Goal: Contribute content: Contribute content

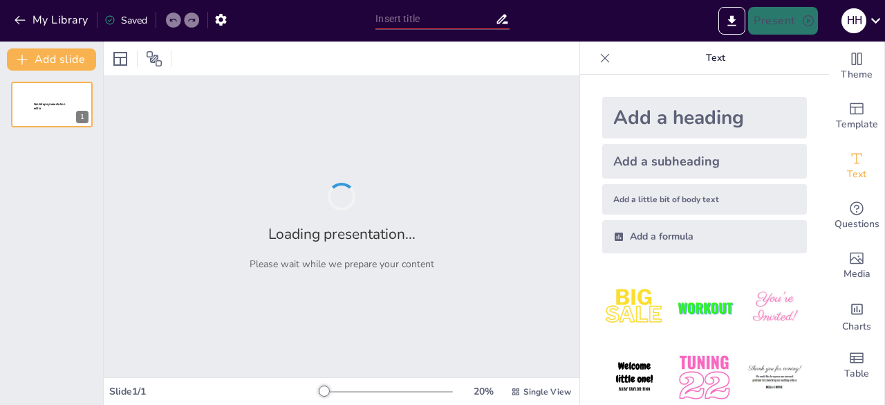
type input "Online Privacy: Should Schools and Governments Regulate Phone Use?"
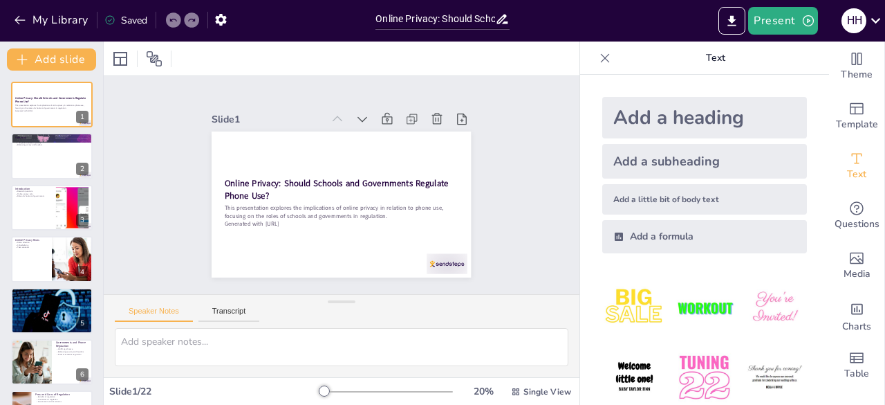
checkbox input "true"
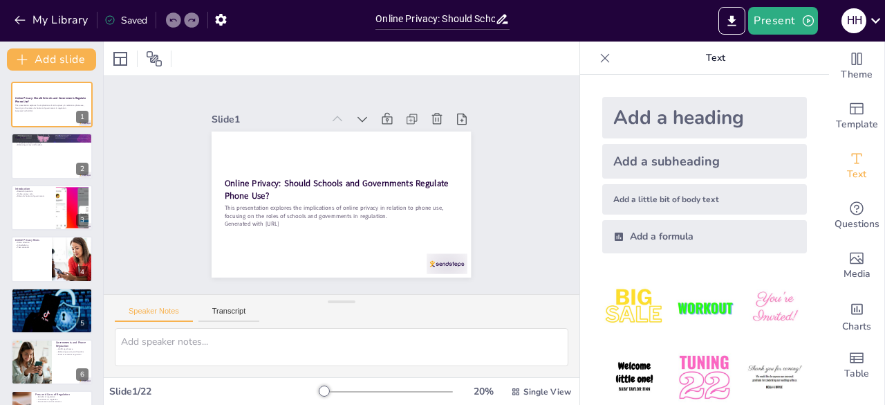
checkbox input "true"
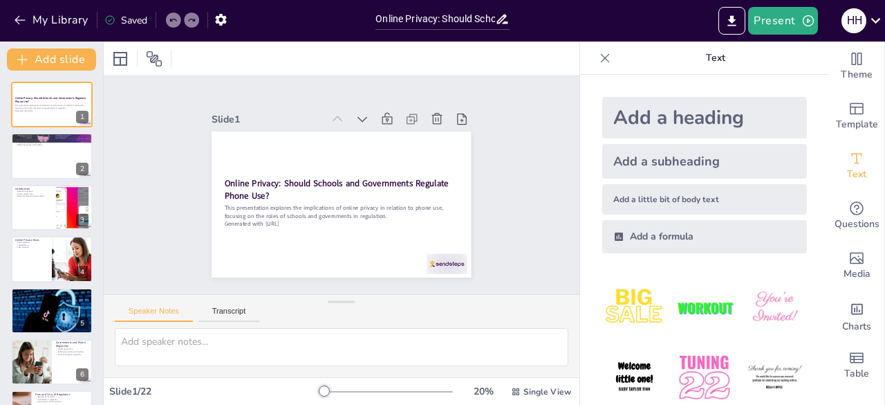
checkbox input "true"
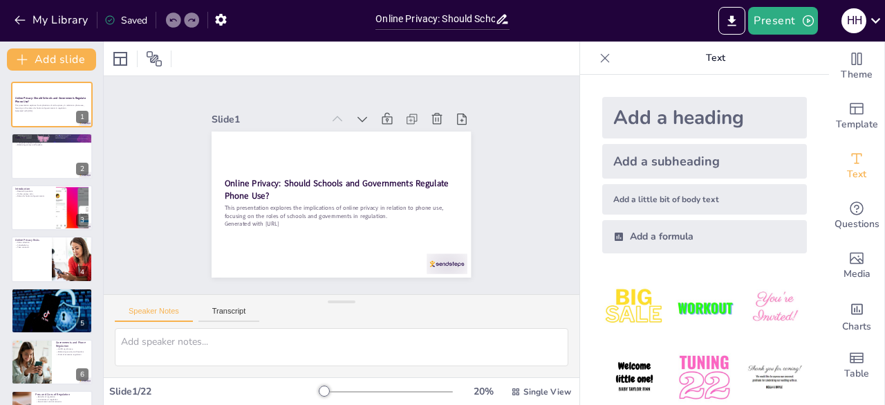
checkbox input "true"
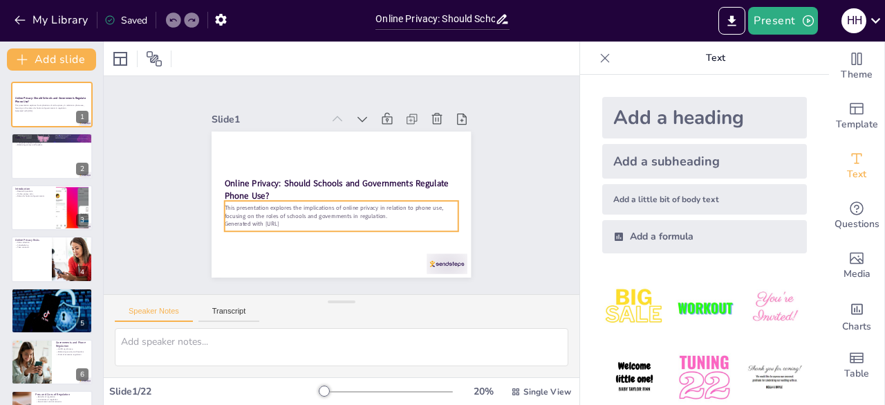
checkbox input "true"
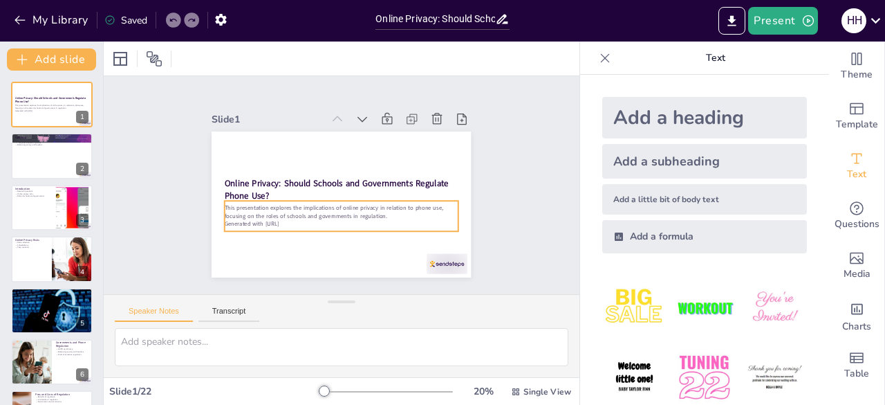
checkbox input "true"
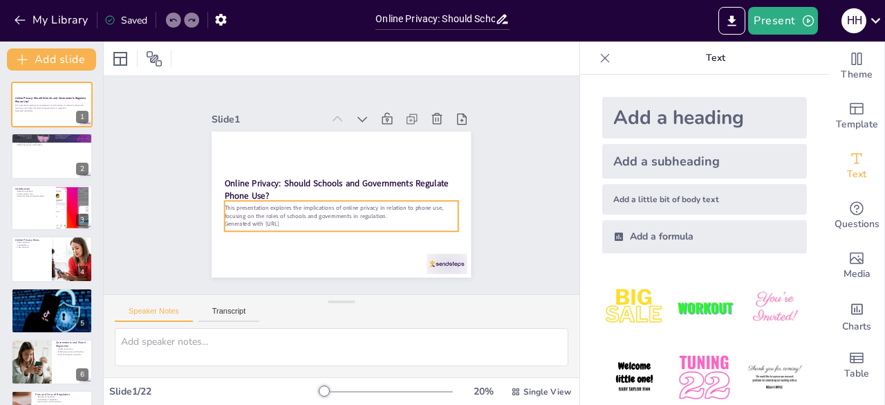
checkbox input "true"
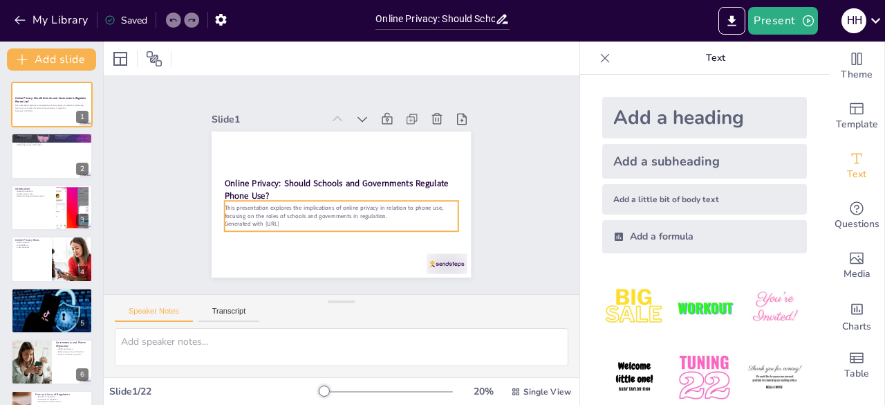
checkbox input "true"
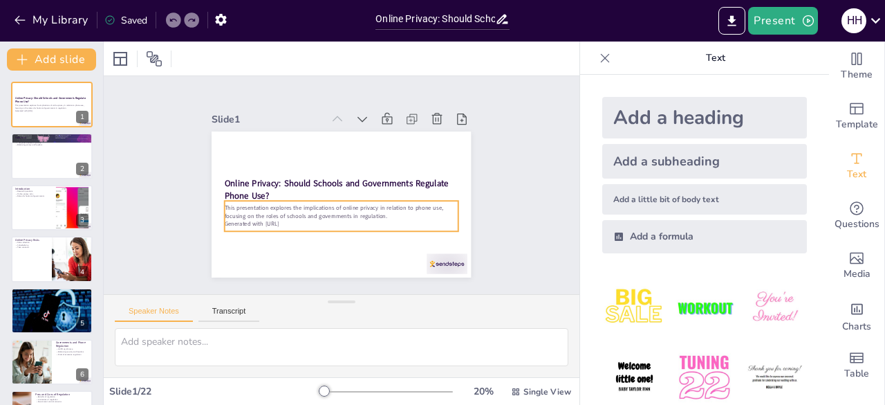
checkbox input "true"
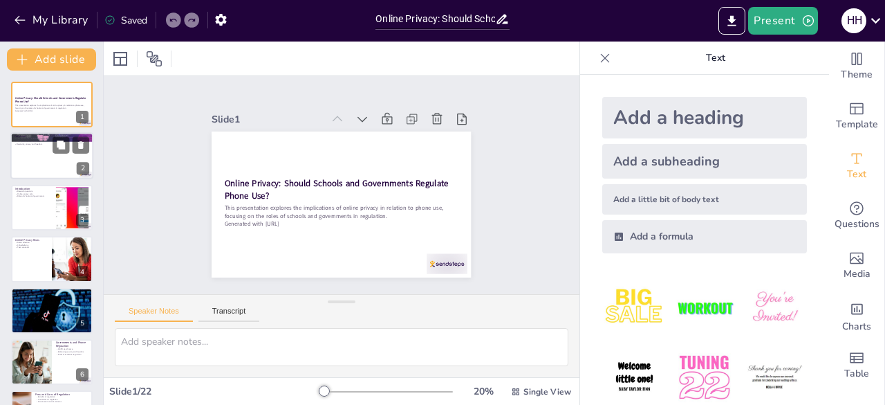
checkbox input "true"
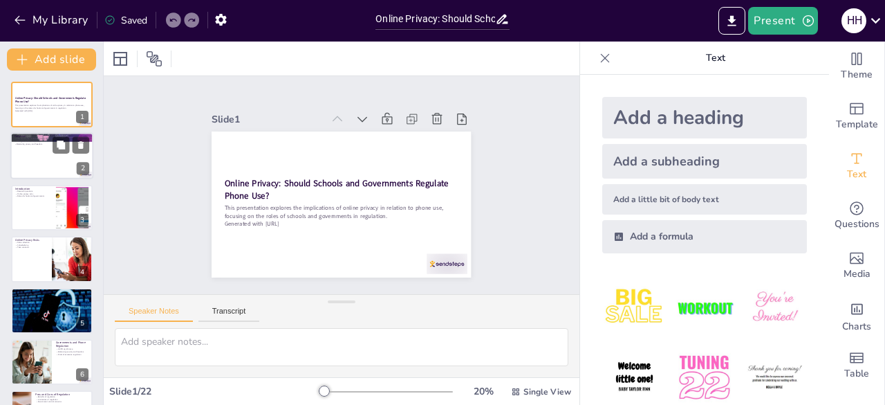
checkbox input "true"
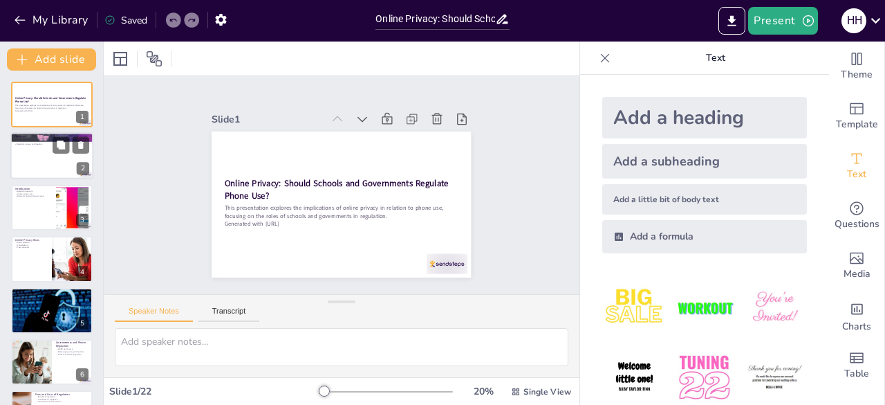
checkbox input "true"
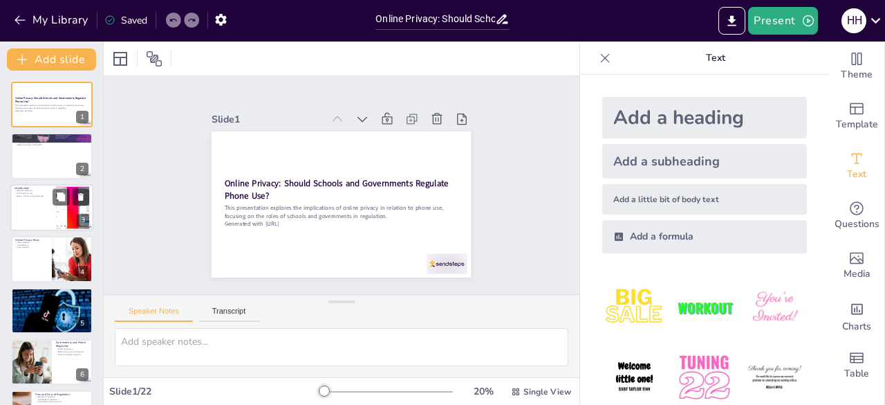
checkbox input "true"
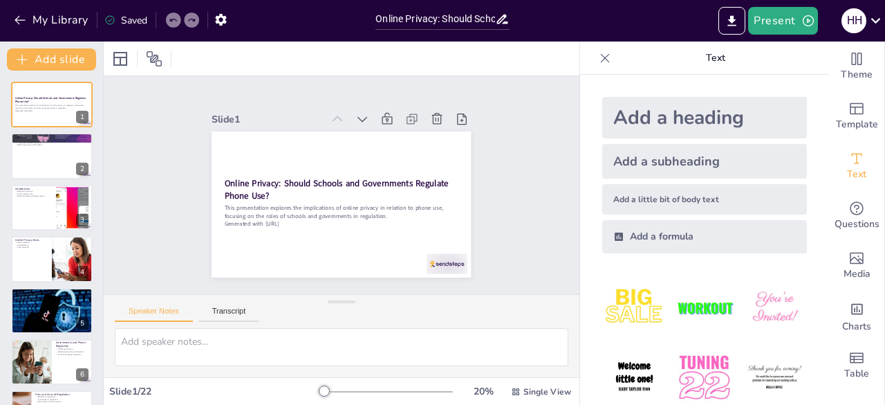
checkbox input "true"
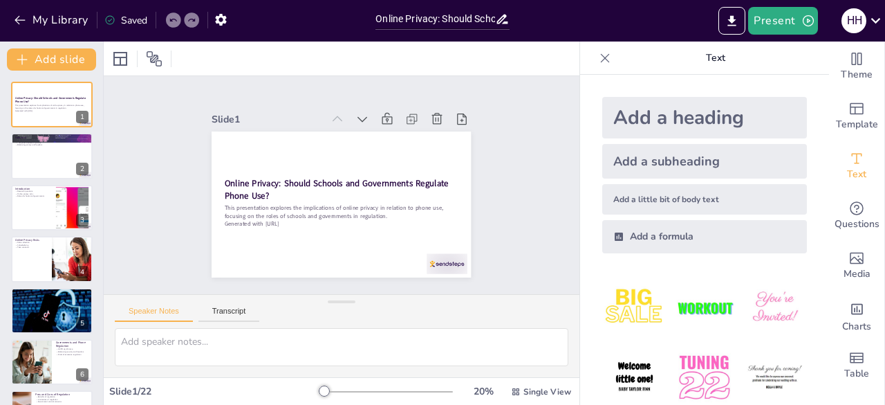
checkbox input "true"
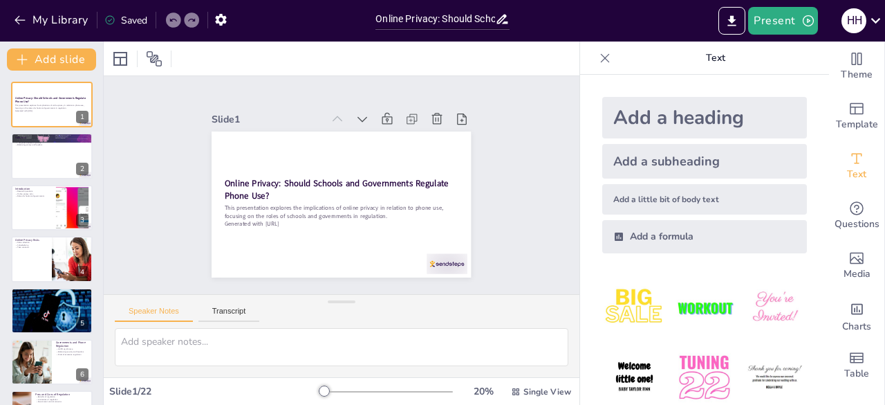
checkbox input "true"
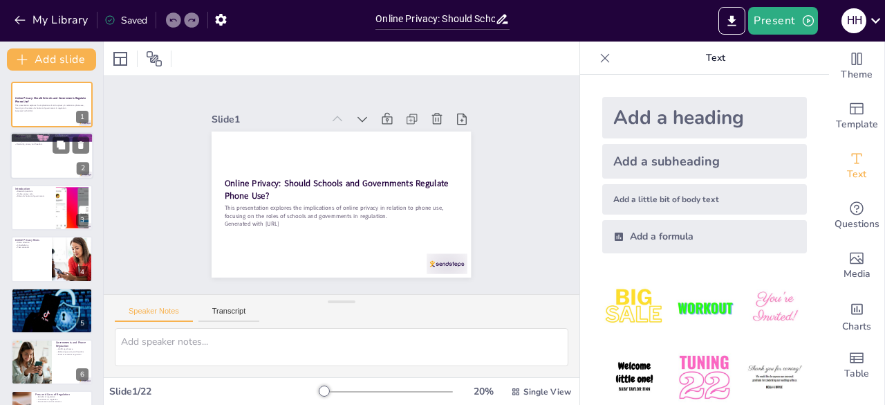
checkbox input "true"
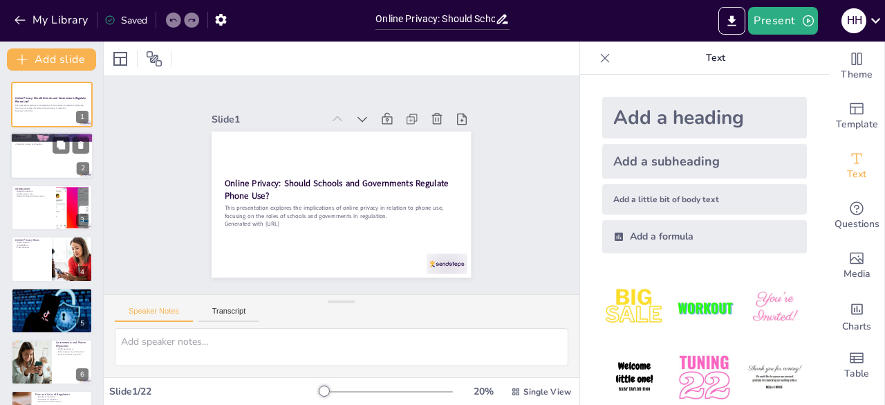
checkbox input "true"
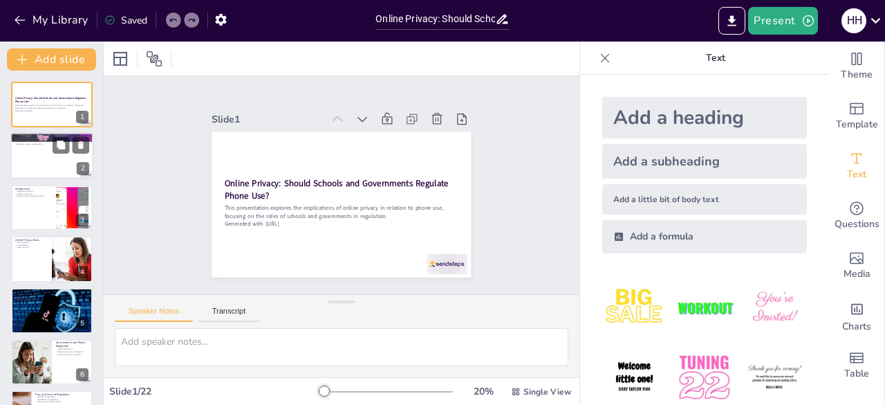
checkbox input "true"
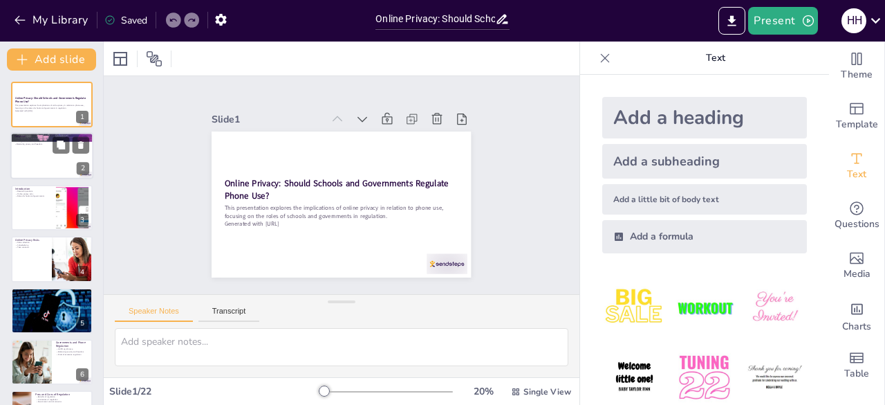
checkbox input "true"
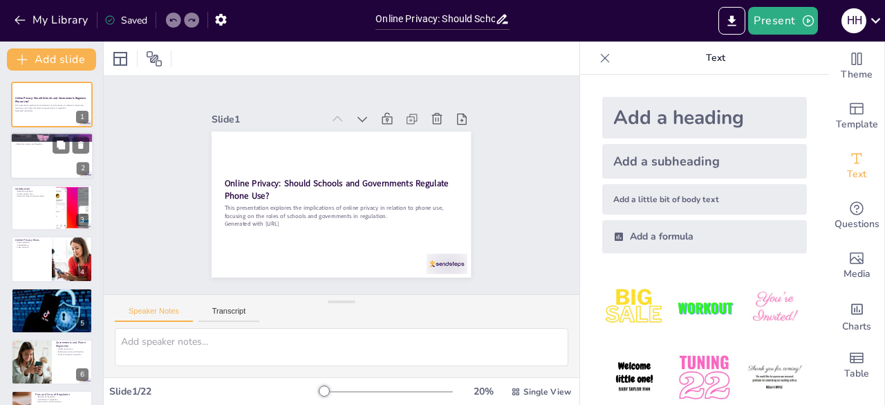
checkbox input "true"
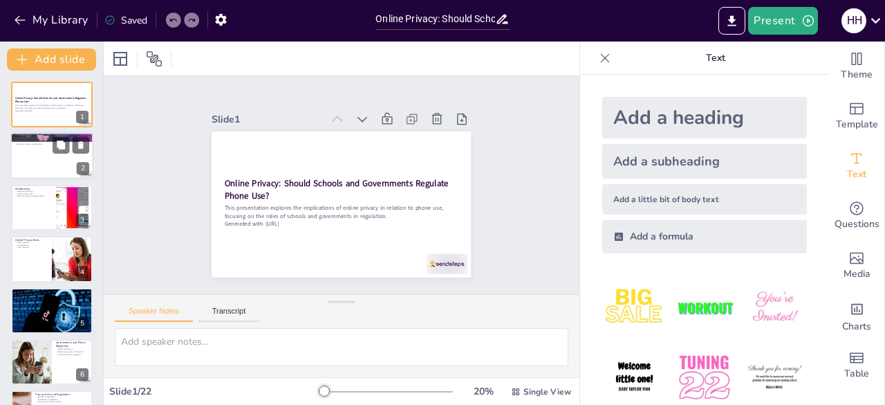
click at [45, 174] on div at bounding box center [51, 156] width 83 height 47
type textarea "Phones are an integral part of students' lives, shaping their interactions and …"
checkbox input "true"
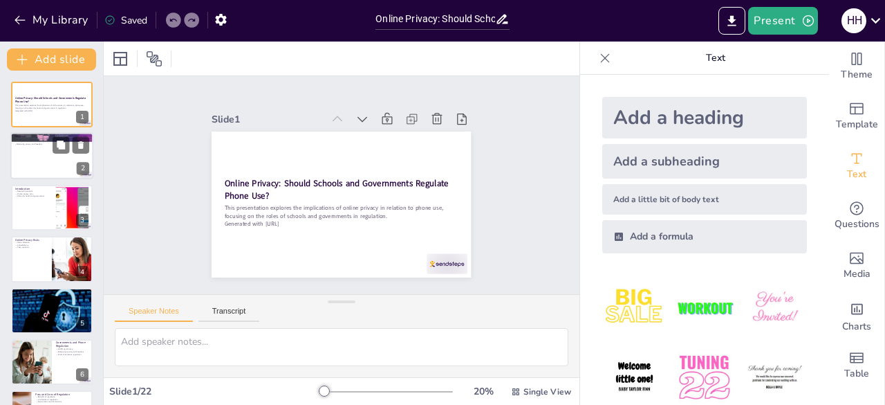
checkbox input "true"
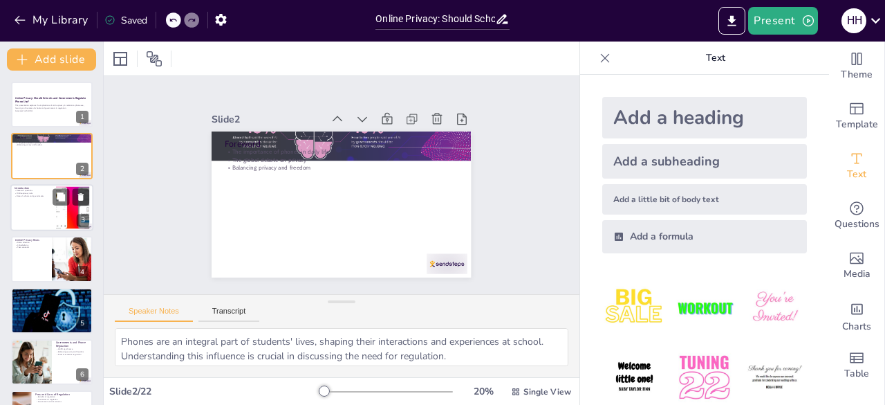
checkbox input "true"
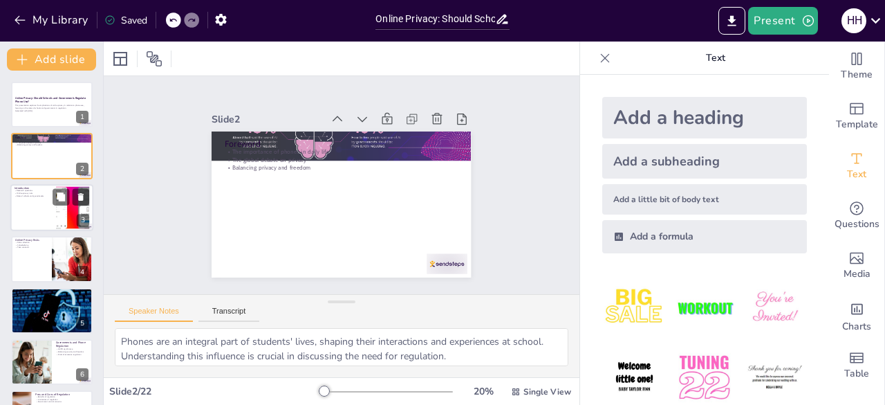
checkbox input "true"
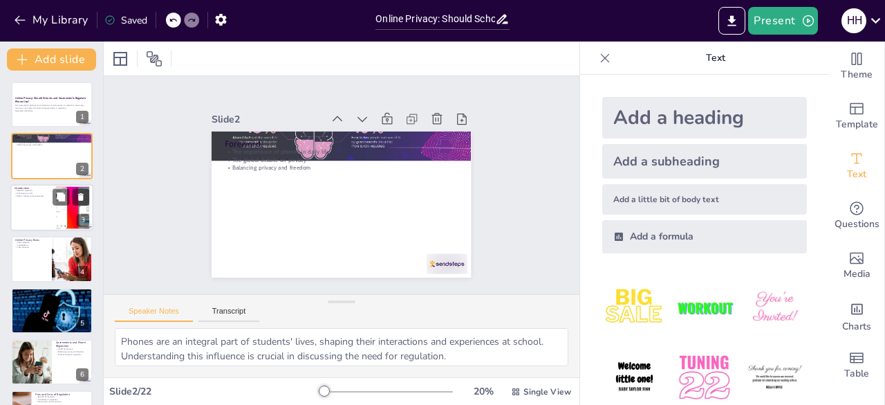
checkbox input "true"
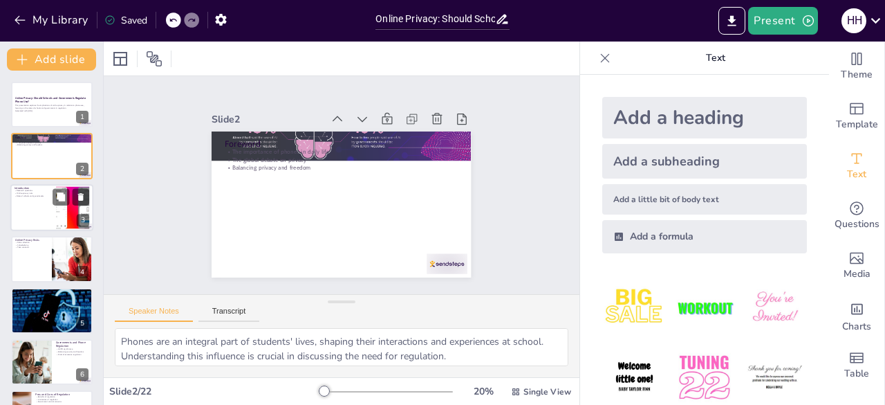
checkbox input "true"
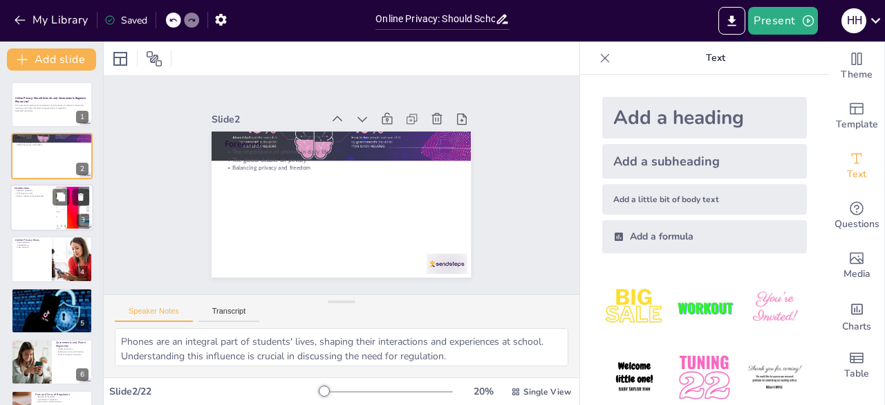
click at [42, 219] on div at bounding box center [51, 207] width 83 height 47
type textarea "The focus of this presentation centers around critical questions that guide the…"
checkbox input "true"
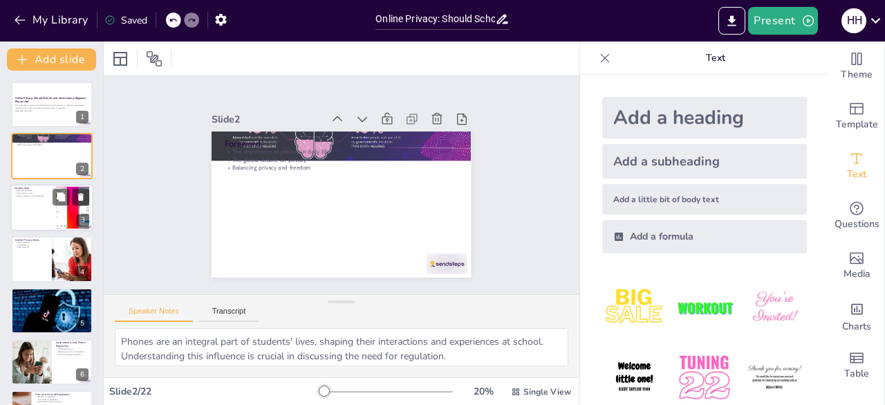
checkbox input "true"
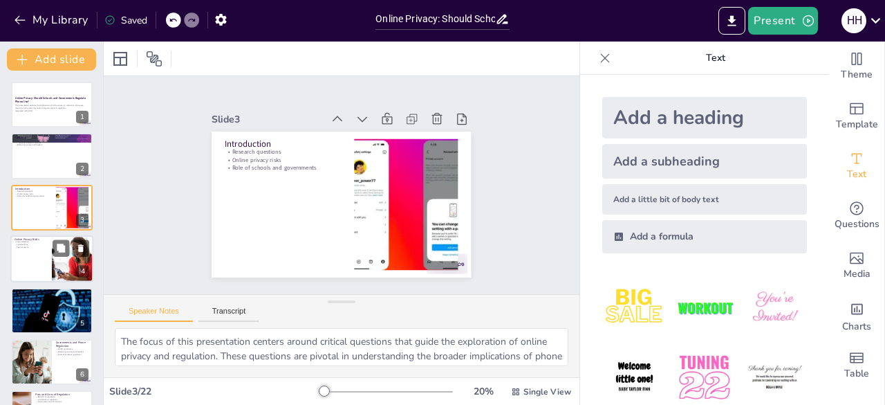
checkbox input "true"
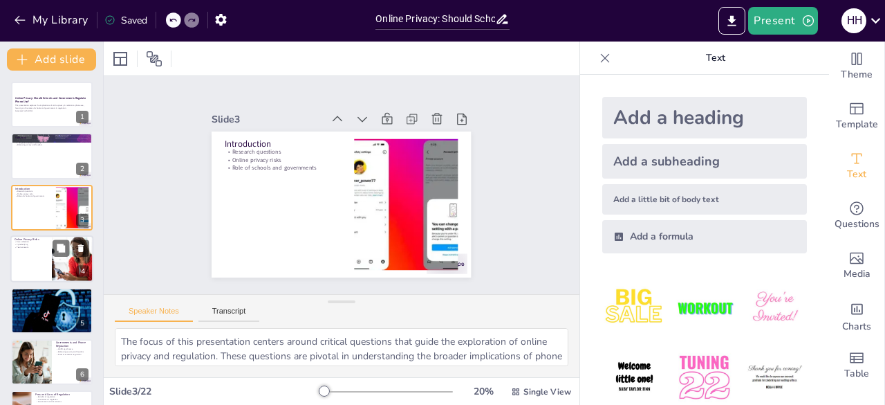
checkbox input "true"
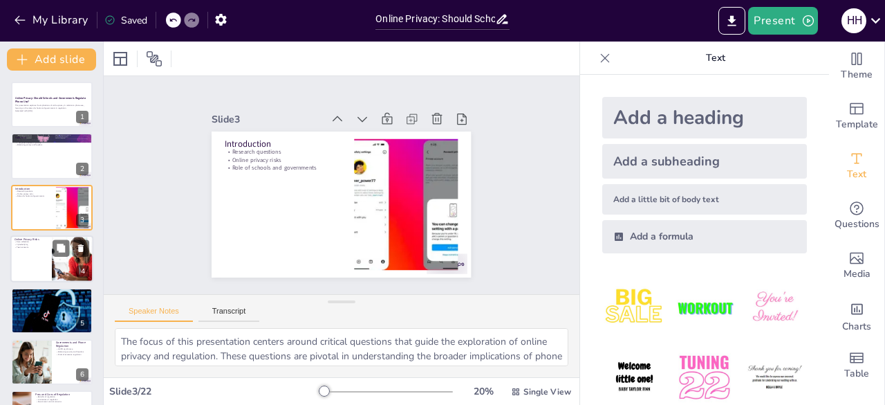
checkbox input "true"
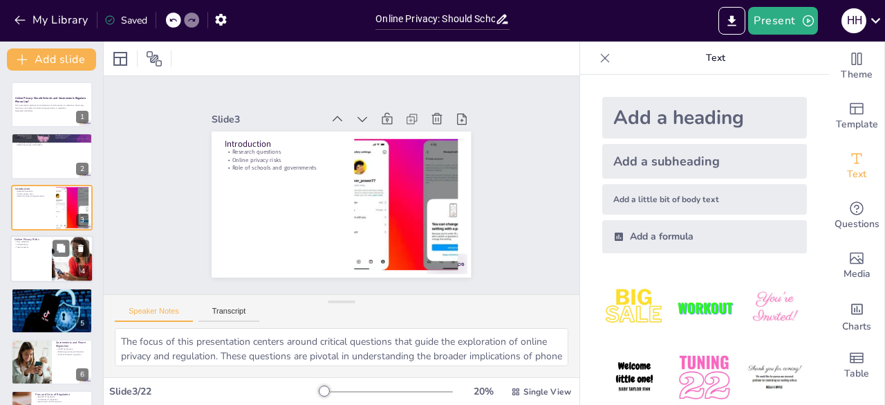
checkbox input "true"
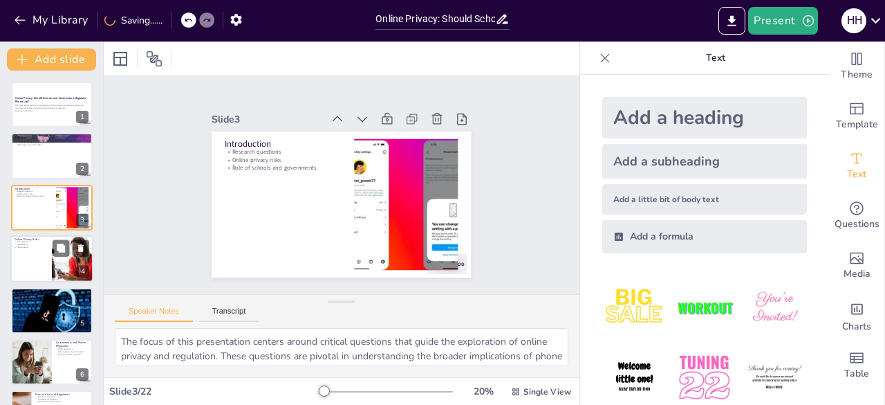
click at [41, 264] on div at bounding box center [51, 258] width 83 height 47
type textarea "The extensive data collection by phones raises significant privacy concerns. Un…"
checkbox input "true"
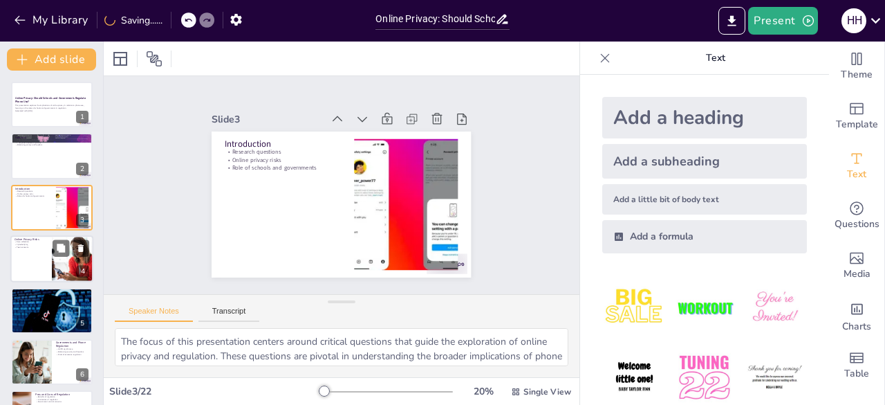
checkbox input "true"
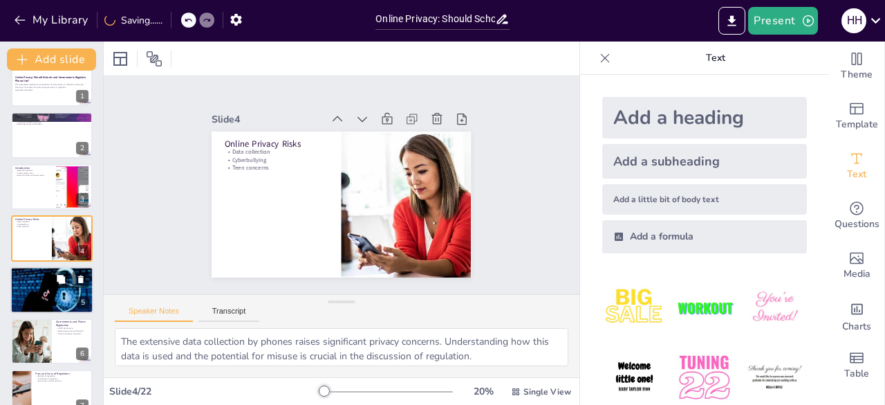
checkbox input "true"
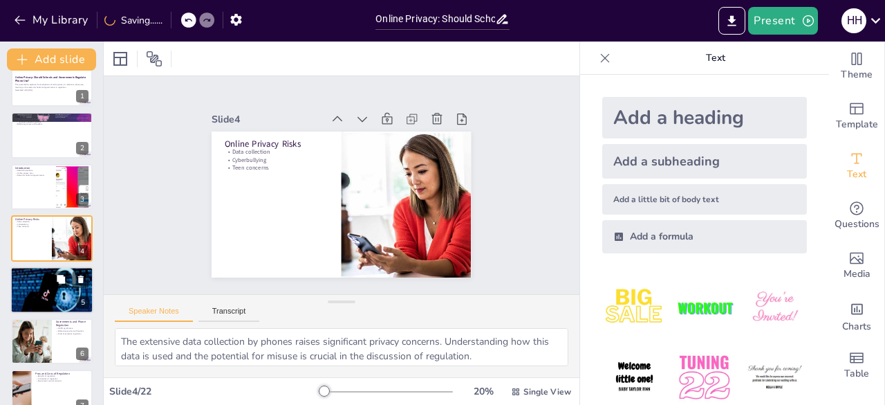
checkbox input "true"
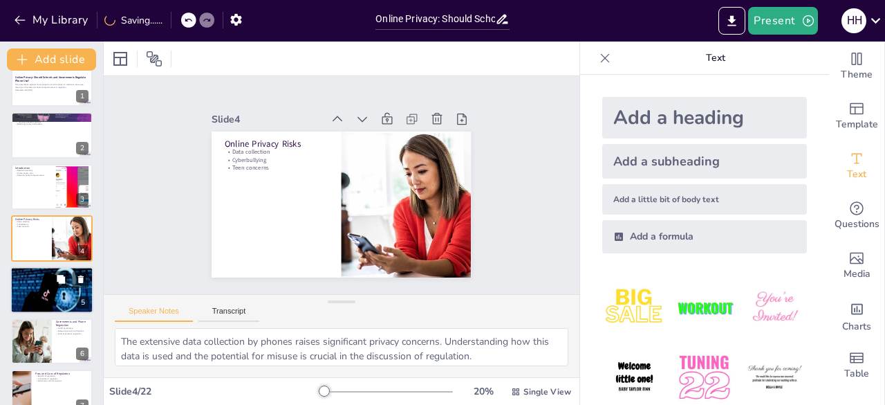
checkbox input "true"
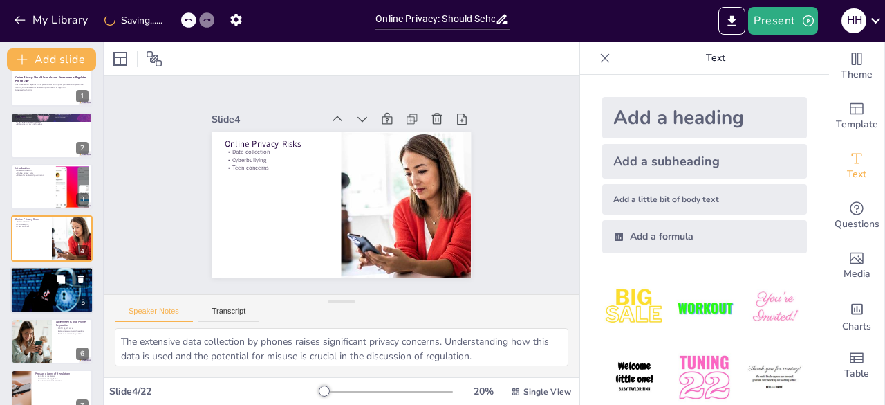
click at [40, 284] on div at bounding box center [51, 289] width 83 height 53
type textarea "Restrictions on phone use in schools have been shown to enhance students' focus…"
checkbox input "true"
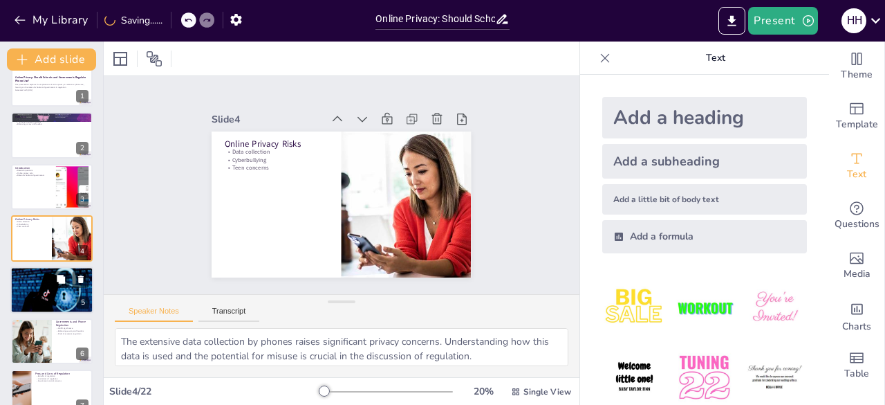
checkbox input "true"
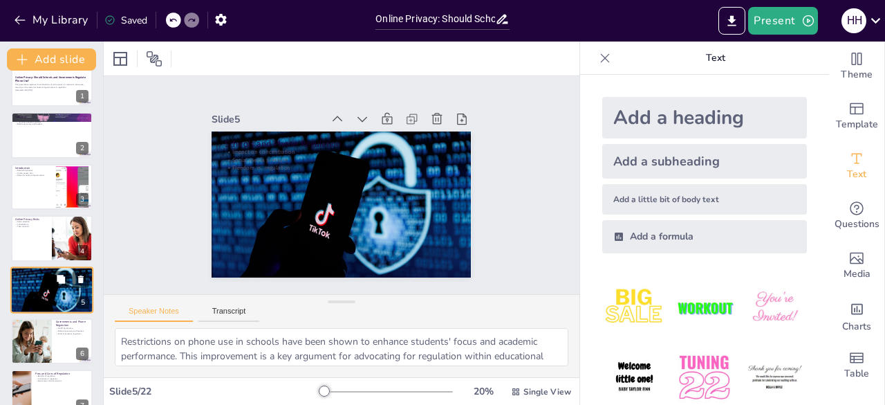
scroll to position [73, 0]
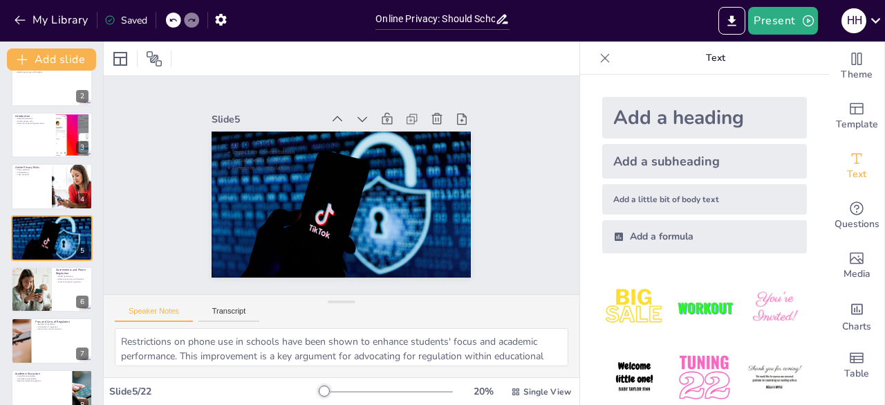
checkbox input "true"
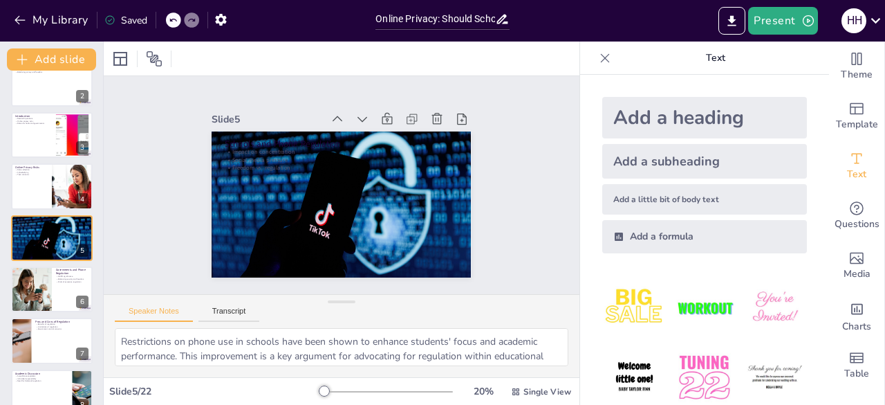
checkbox input "true"
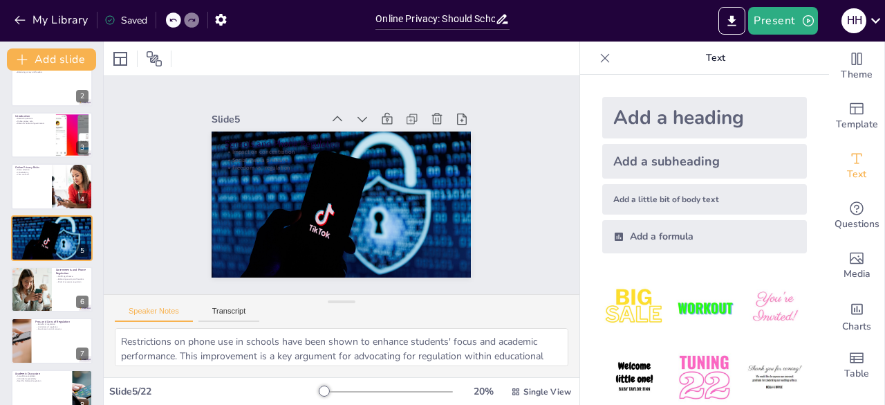
checkbox input "true"
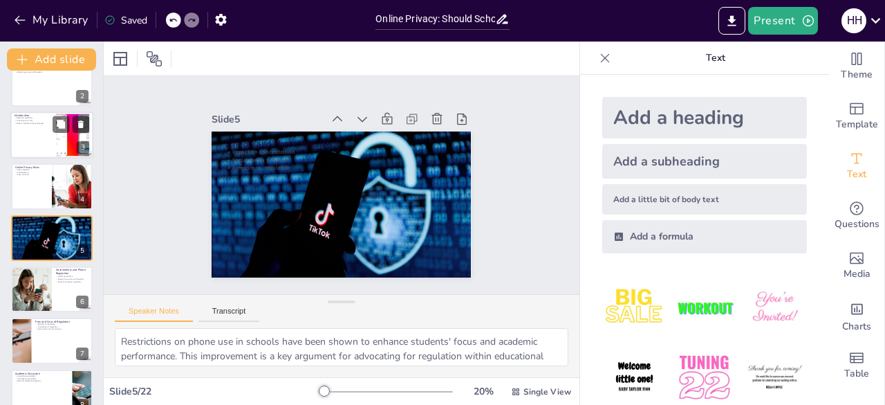
scroll to position [0, 0]
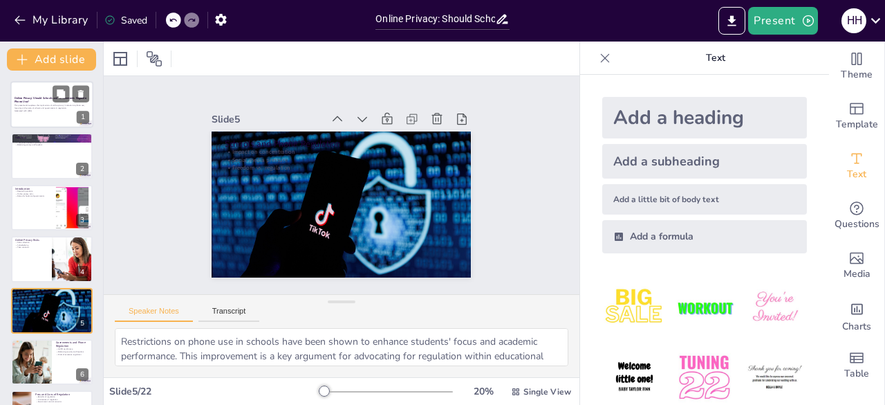
click at [39, 120] on div at bounding box center [51, 104] width 83 height 47
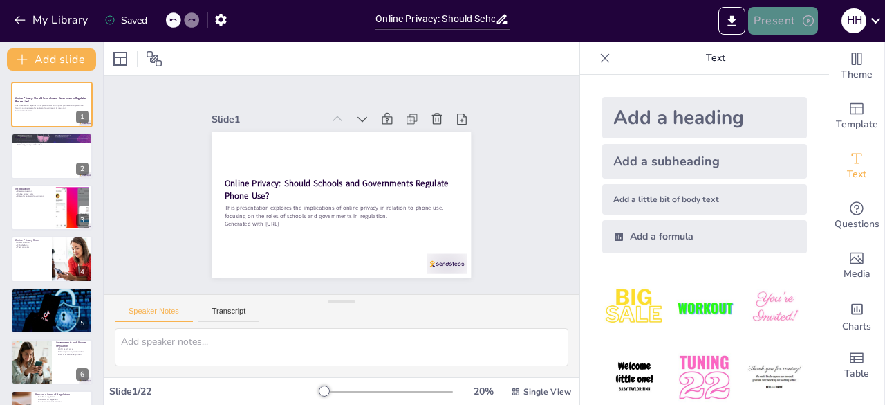
click at [777, 32] on button "Present" at bounding box center [782, 21] width 69 height 28
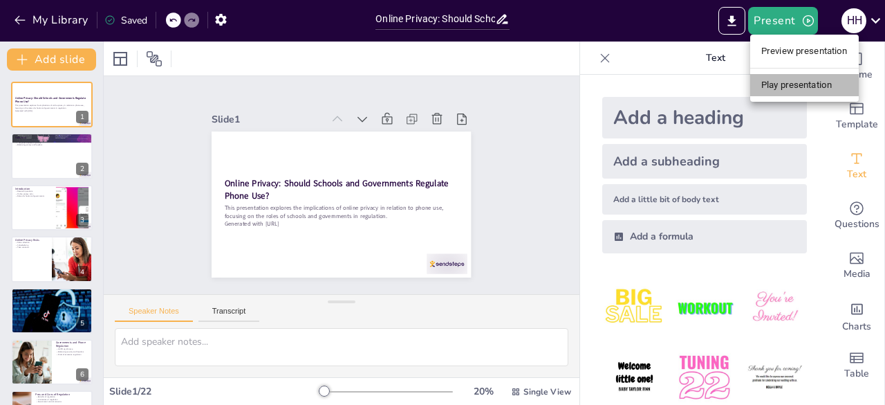
click at [795, 81] on li "Play presentation" at bounding box center [804, 85] width 109 height 22
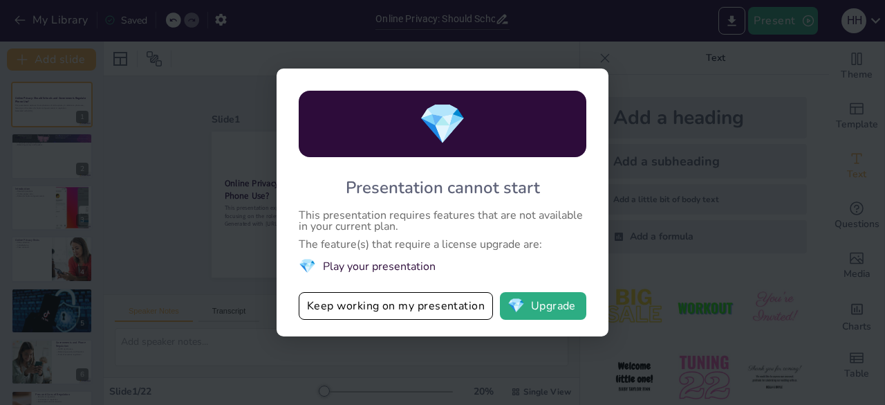
click at [704, 192] on div "💎 Presentation cannot start This presentation requires features that are not av…" at bounding box center [442, 202] width 885 height 405
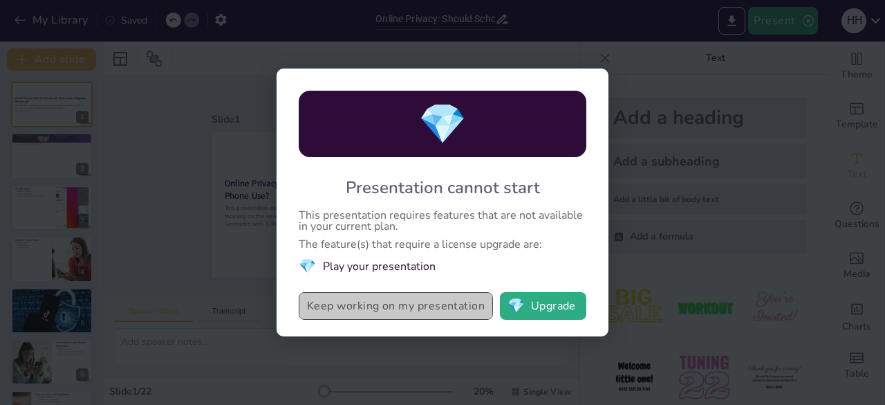
click at [383, 308] on button "Keep working on my presentation" at bounding box center [396, 306] width 194 height 28
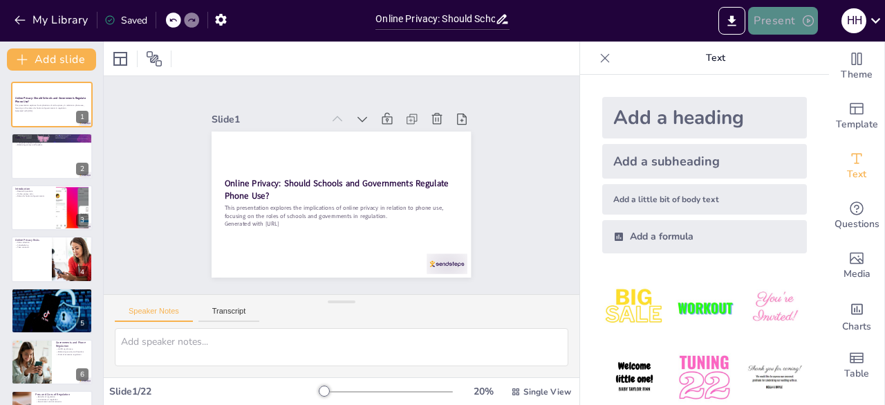
click at [795, 26] on button "Present" at bounding box center [782, 21] width 69 height 28
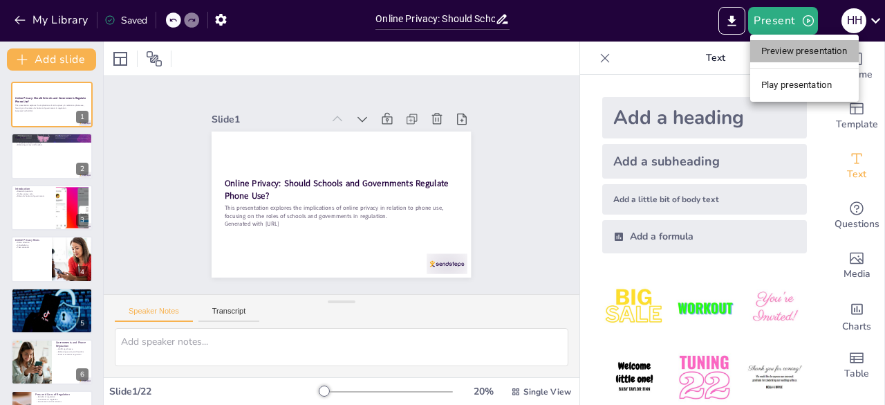
click at [789, 50] on li "Preview presentation" at bounding box center [804, 51] width 109 height 22
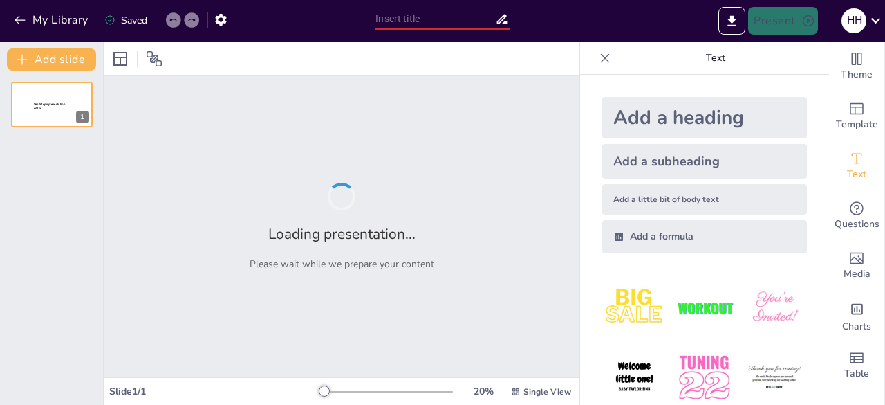
type input "Online Privacy: Should Schools and Governments Regulate Phone Use?"
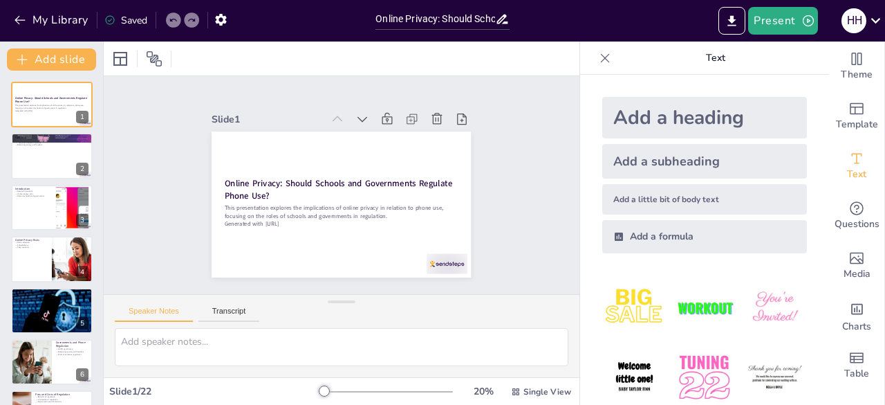
checkbox input "true"
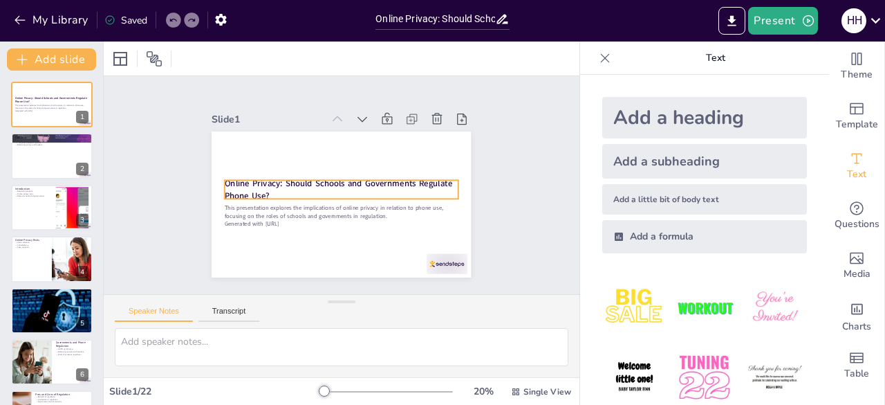
checkbox input "true"
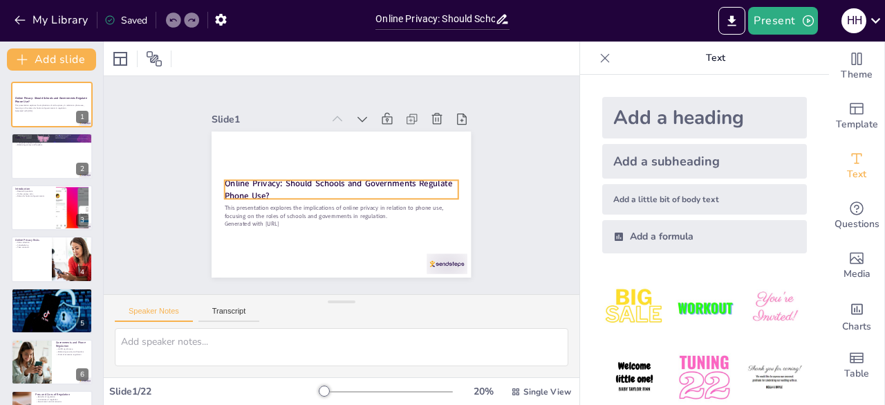
checkbox input "true"
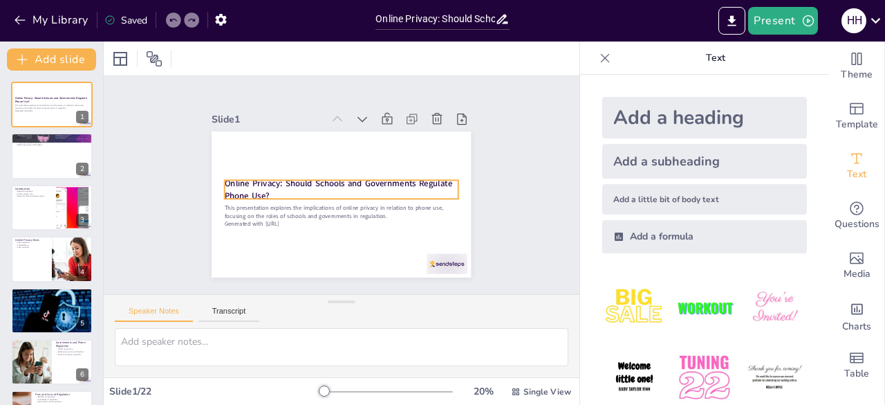
checkbox input "true"
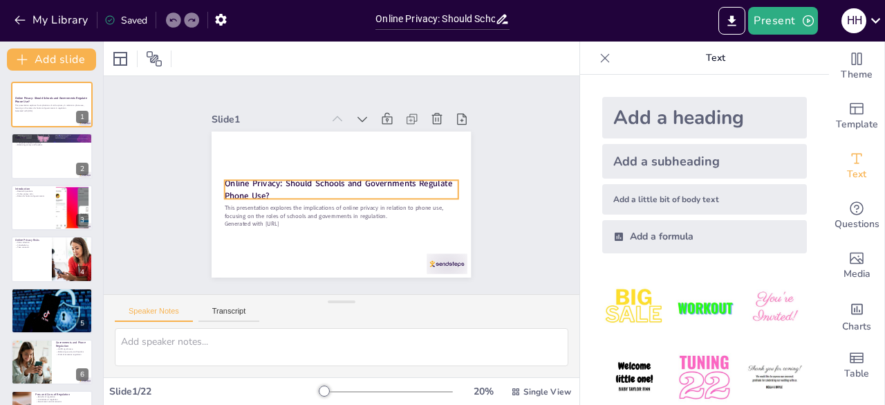
checkbox input "true"
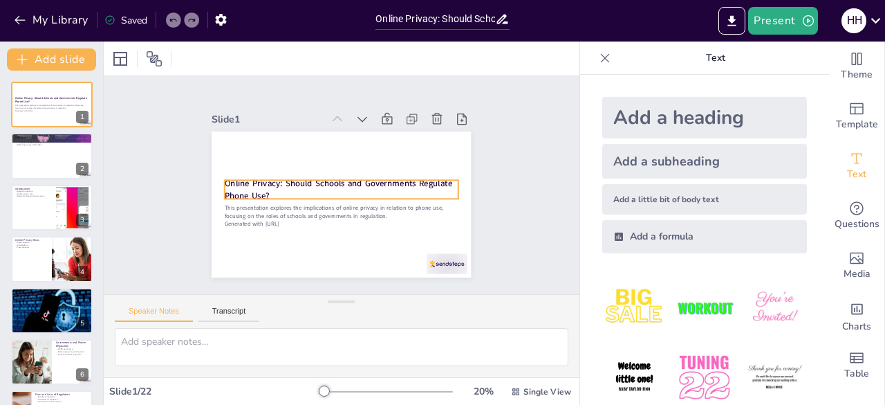
checkbox input "true"
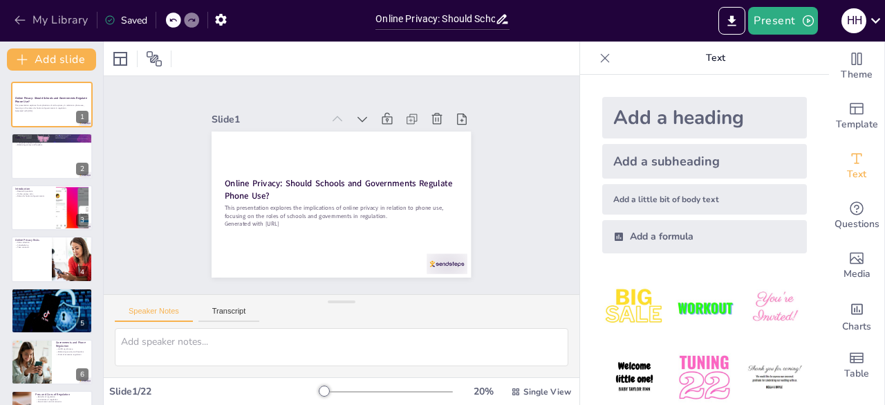
checkbox input "true"
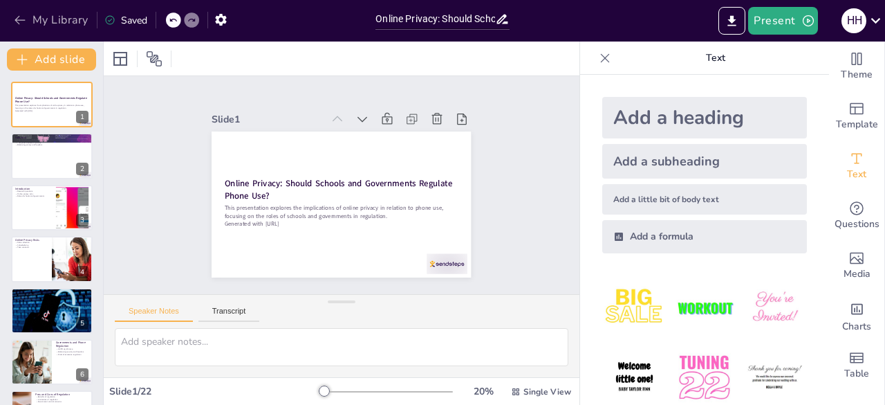
checkbox input "true"
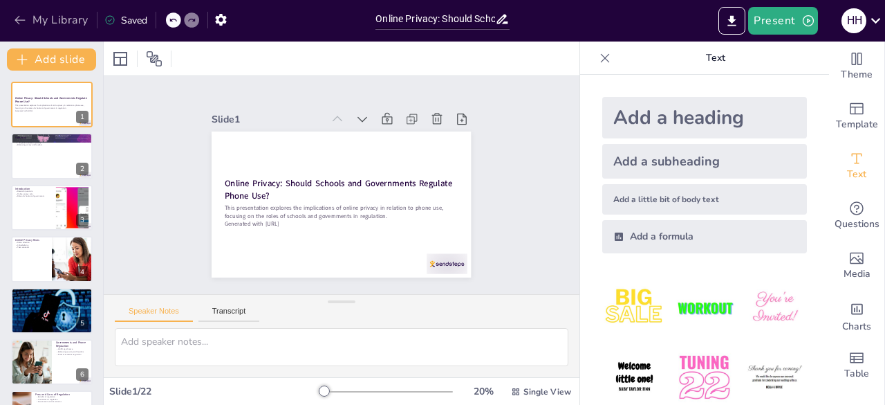
checkbox input "true"
